Goal: Navigation & Orientation: Find specific page/section

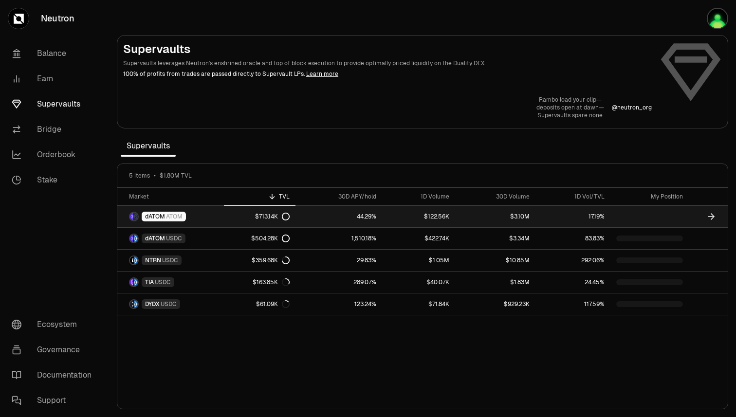
click at [161, 216] on span "dATOM" at bounding box center [155, 217] width 20 height 8
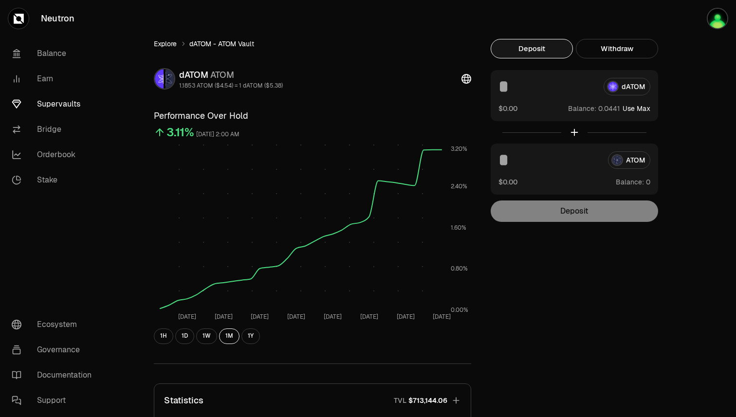
click at [167, 46] on link "Explore" at bounding box center [165, 44] width 23 height 10
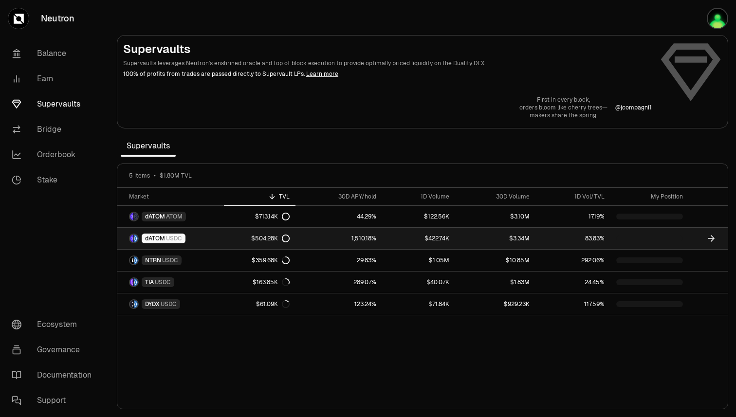
click at [198, 239] on link "dATOM USDC" at bounding box center [170, 238] width 107 height 21
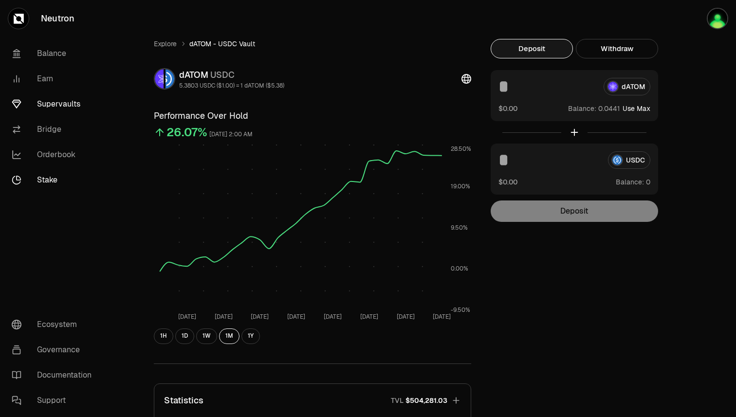
click at [47, 182] on link "Stake" at bounding box center [54, 179] width 101 height 25
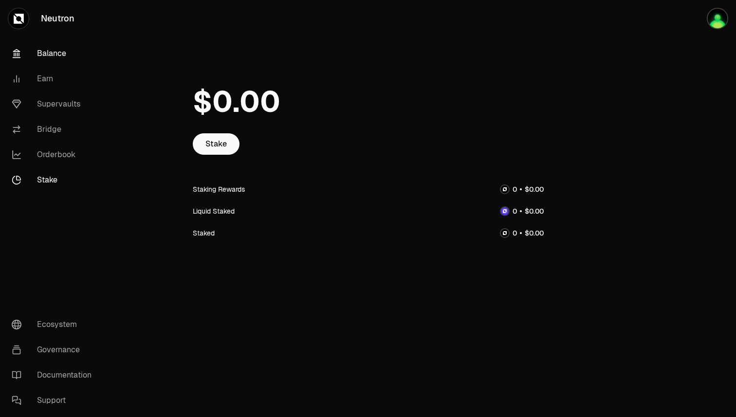
click at [51, 57] on link "Balance" at bounding box center [54, 53] width 101 height 25
